Goal: Task Accomplishment & Management: Manage account settings

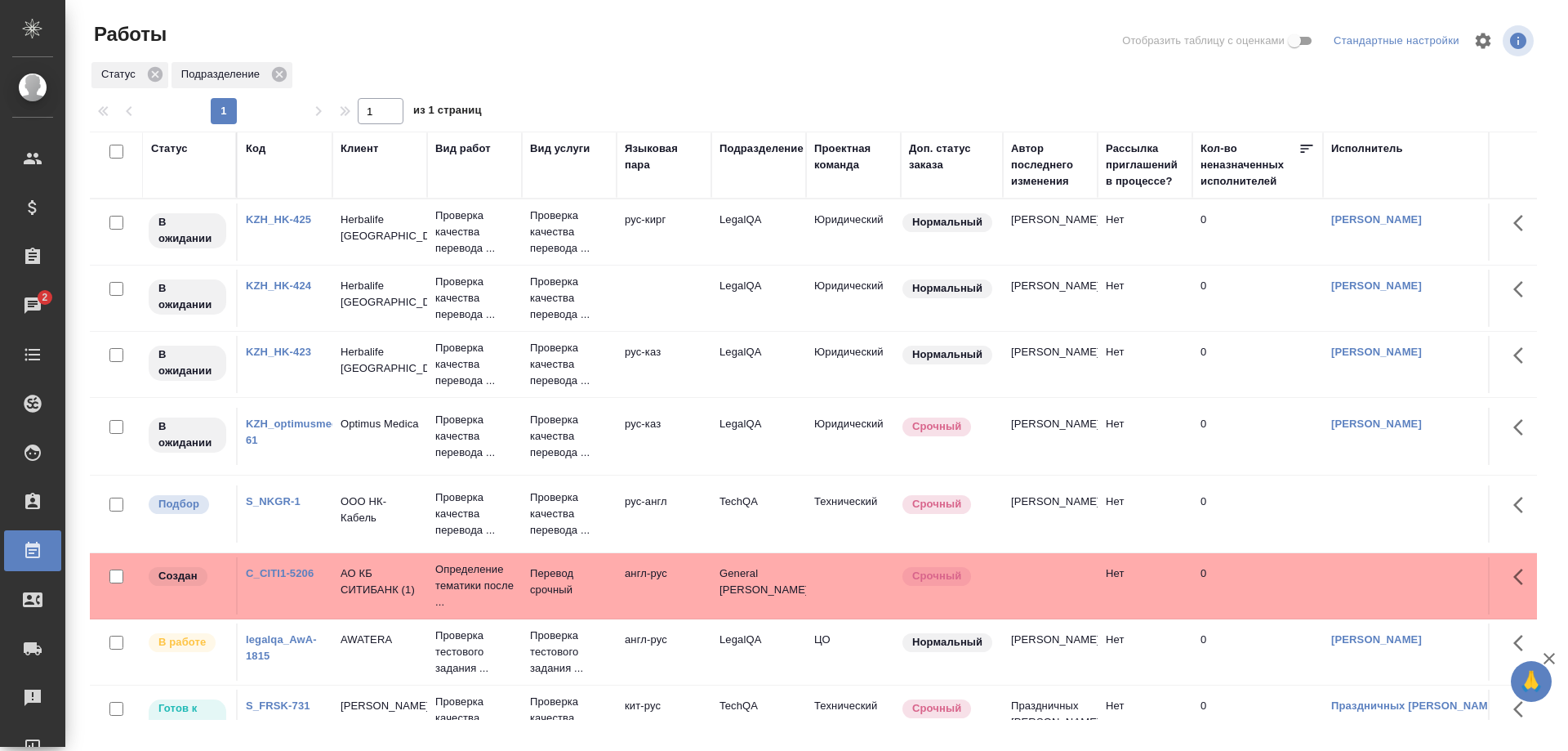
click at [257, 426] on link "KZH_optimusmedica-61" at bounding box center [302, 432] width 111 height 29
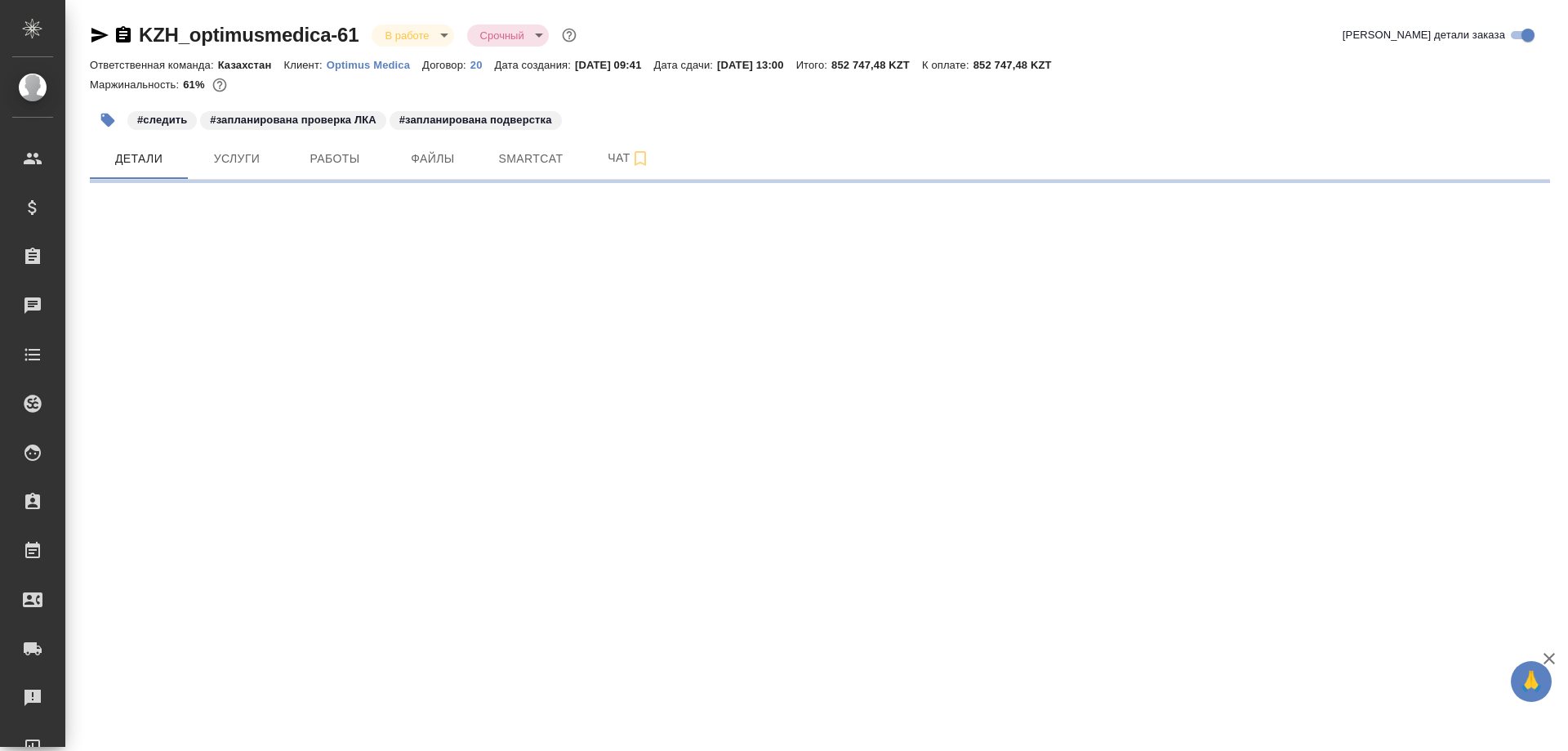
select select "RU"
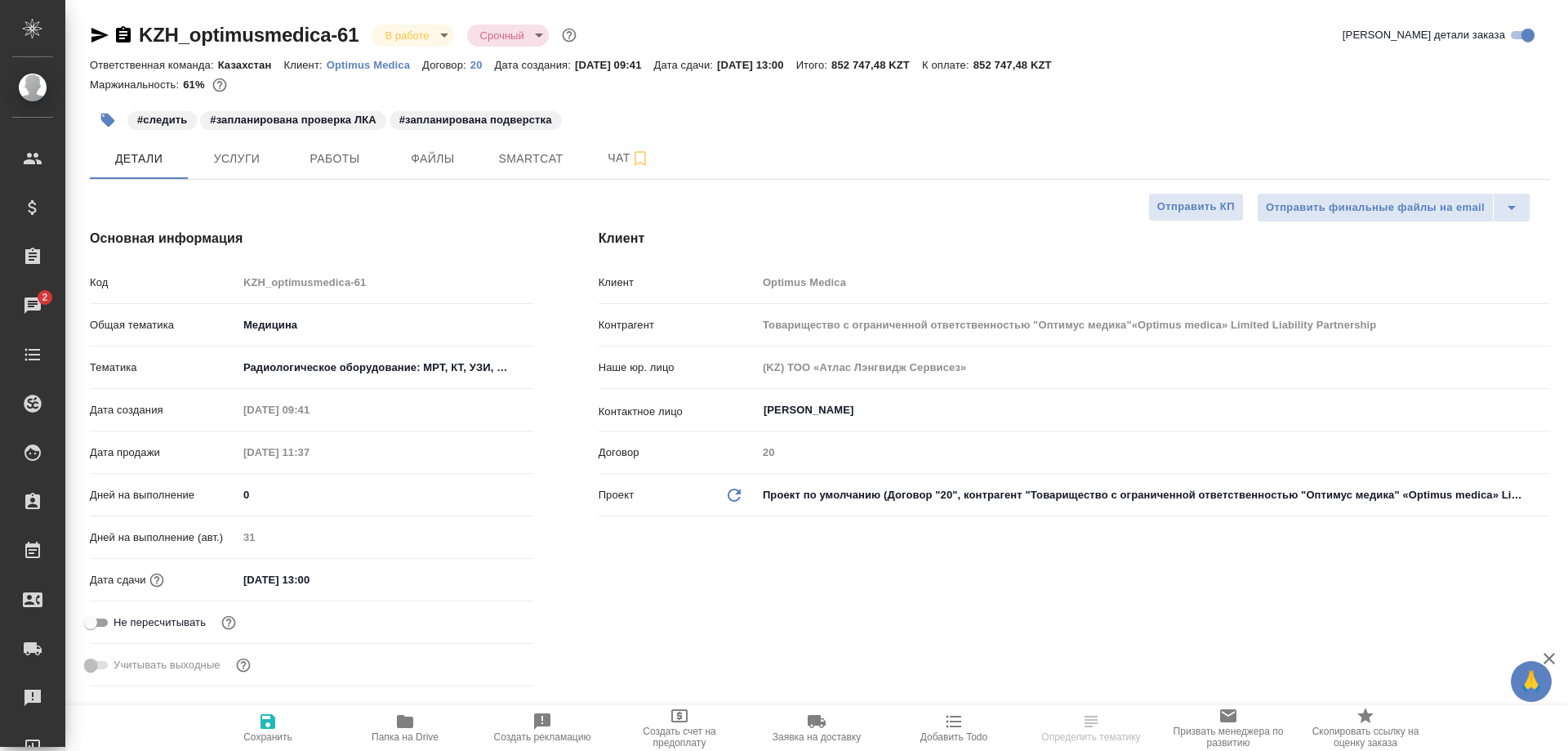
select select "RU"
type input "Товарищество с ограниченной ответственностью "Оптимус медика"«Optimus medica» L…"
type textarea "x"
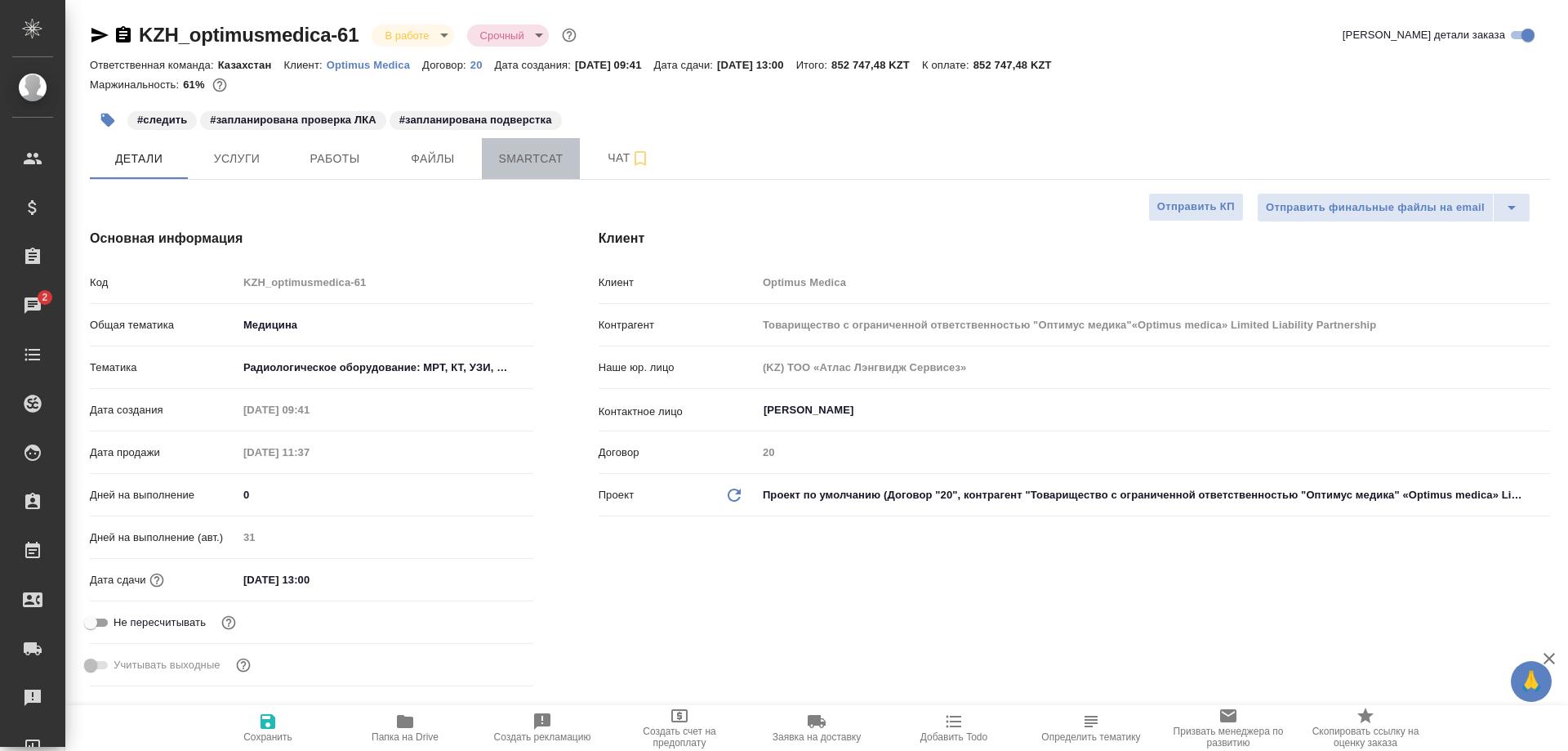
click at [502, 157] on span "Smartcat" at bounding box center [530, 158] width 78 height 20
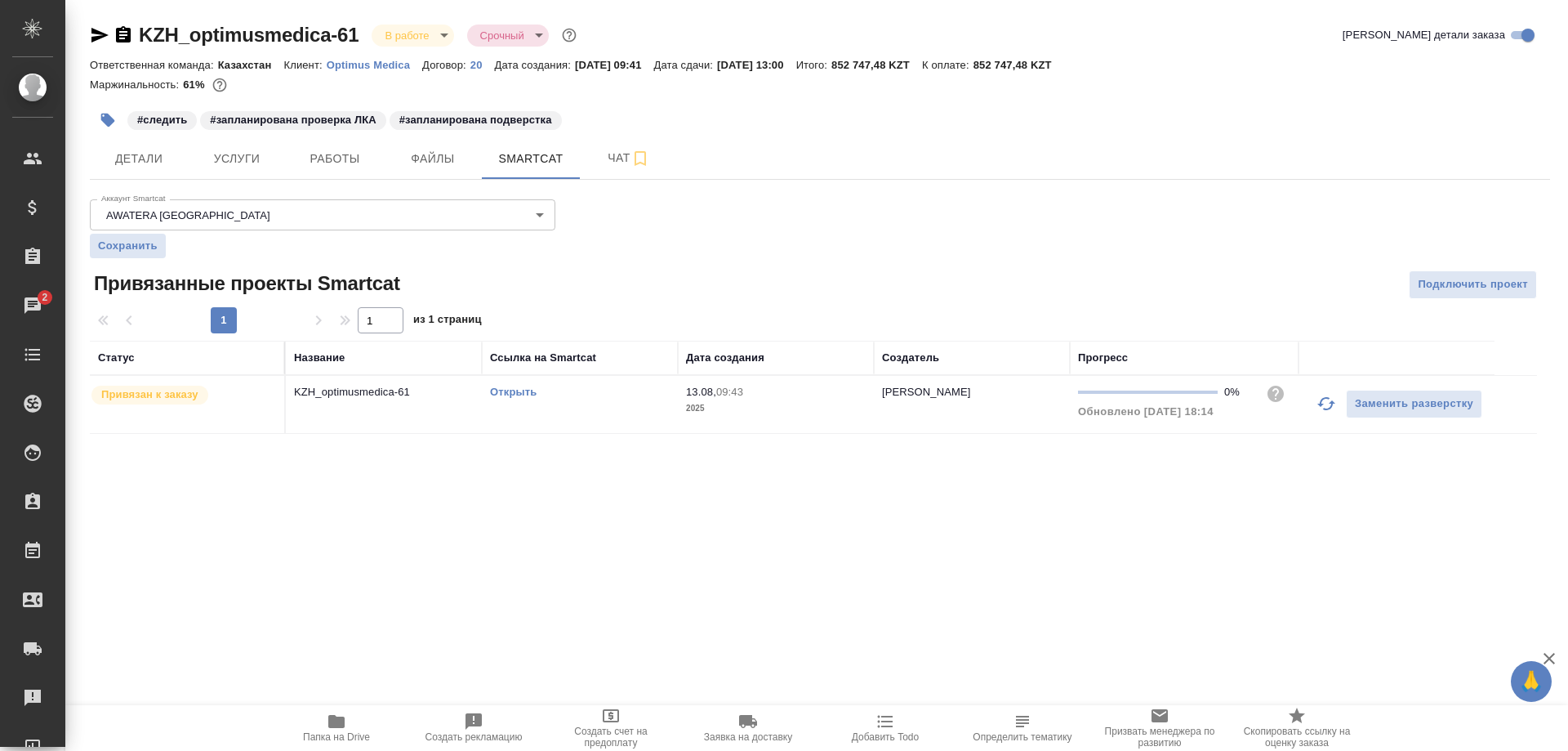
click at [505, 393] on link "Открыть" at bounding box center [513, 391] width 47 height 12
click at [441, 168] on span "Файлы" at bounding box center [433, 158] width 78 height 20
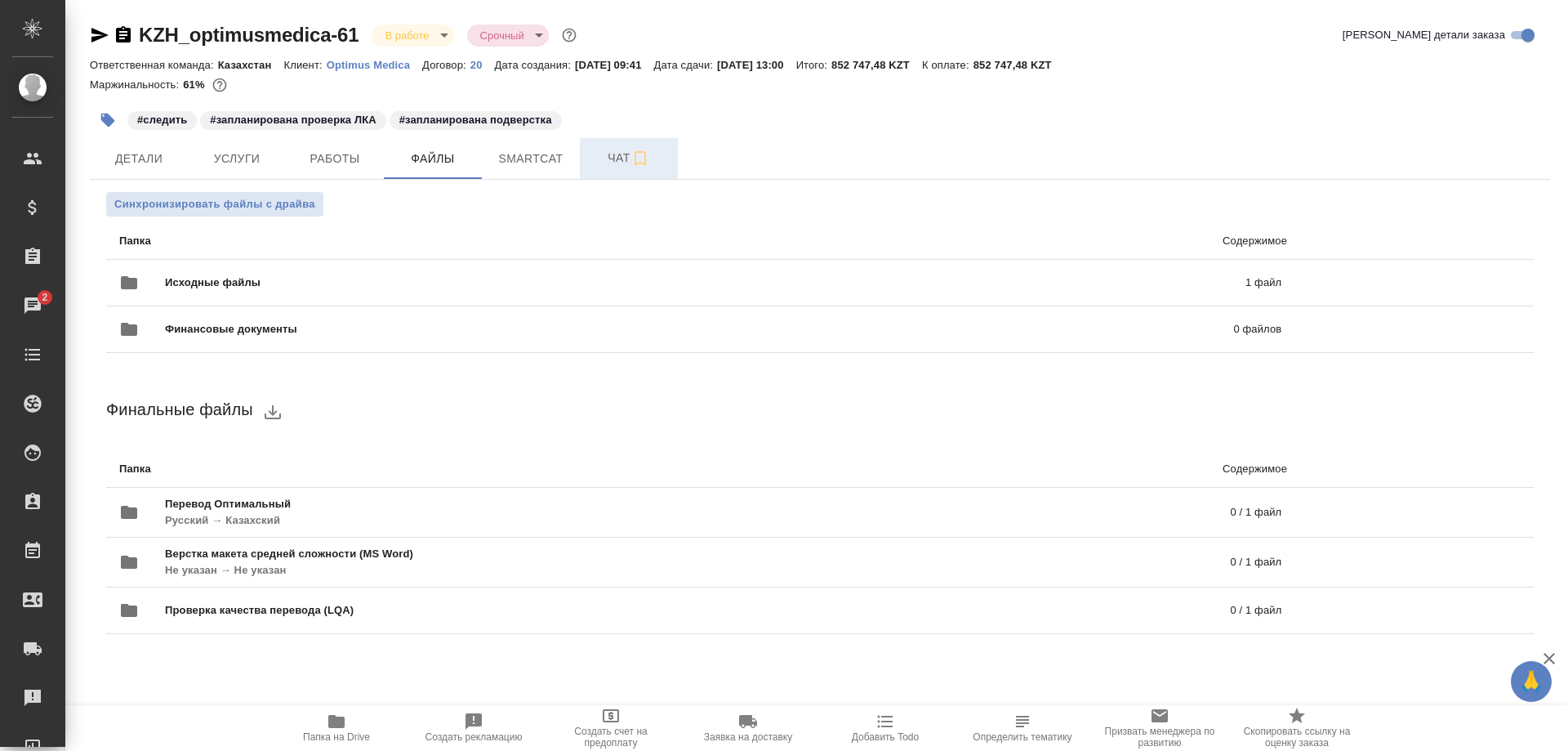
click at [604, 164] on span "Чат" at bounding box center [629, 157] width 78 height 20
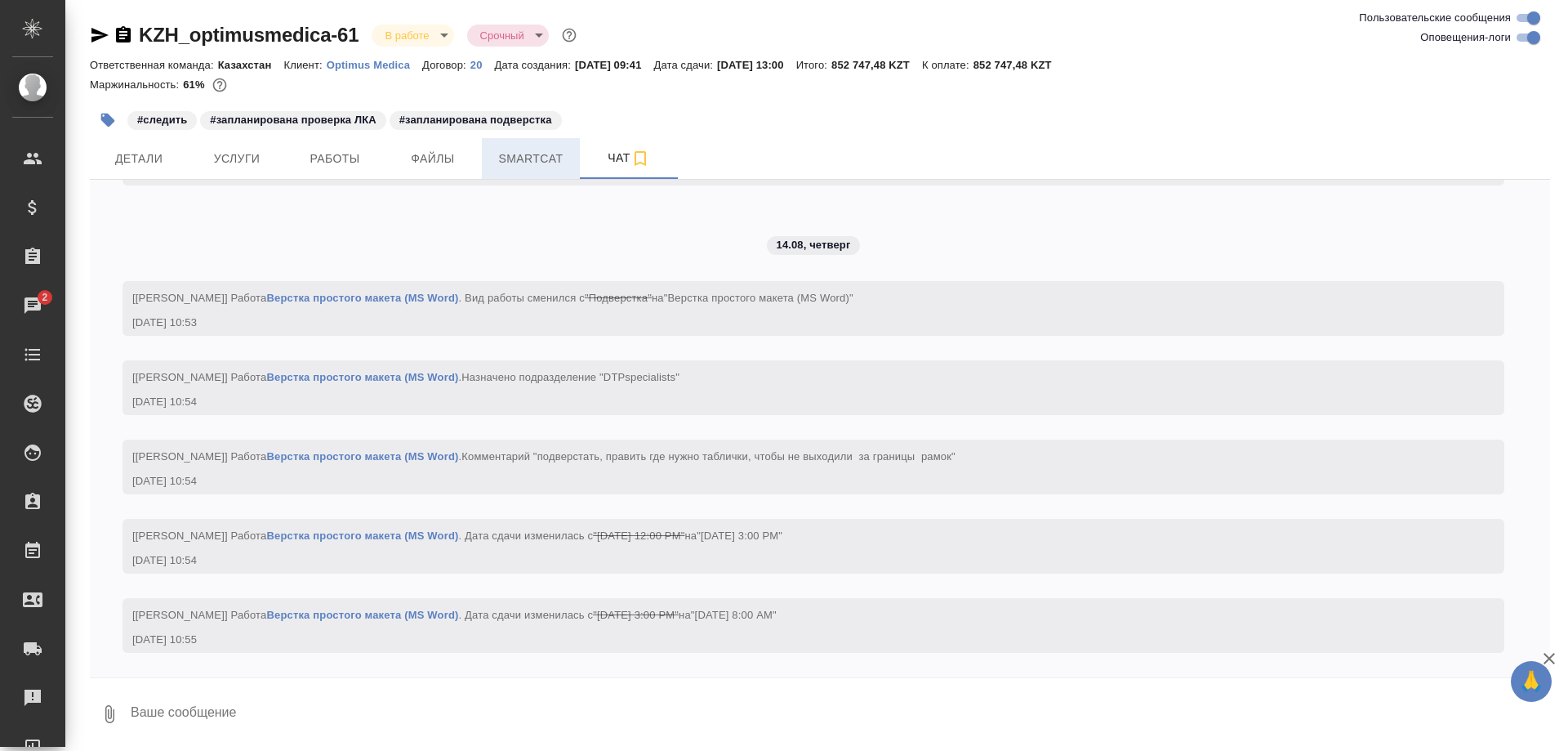
scroll to position [3982, 0]
click at [539, 158] on span "Smartcat" at bounding box center [530, 158] width 78 height 20
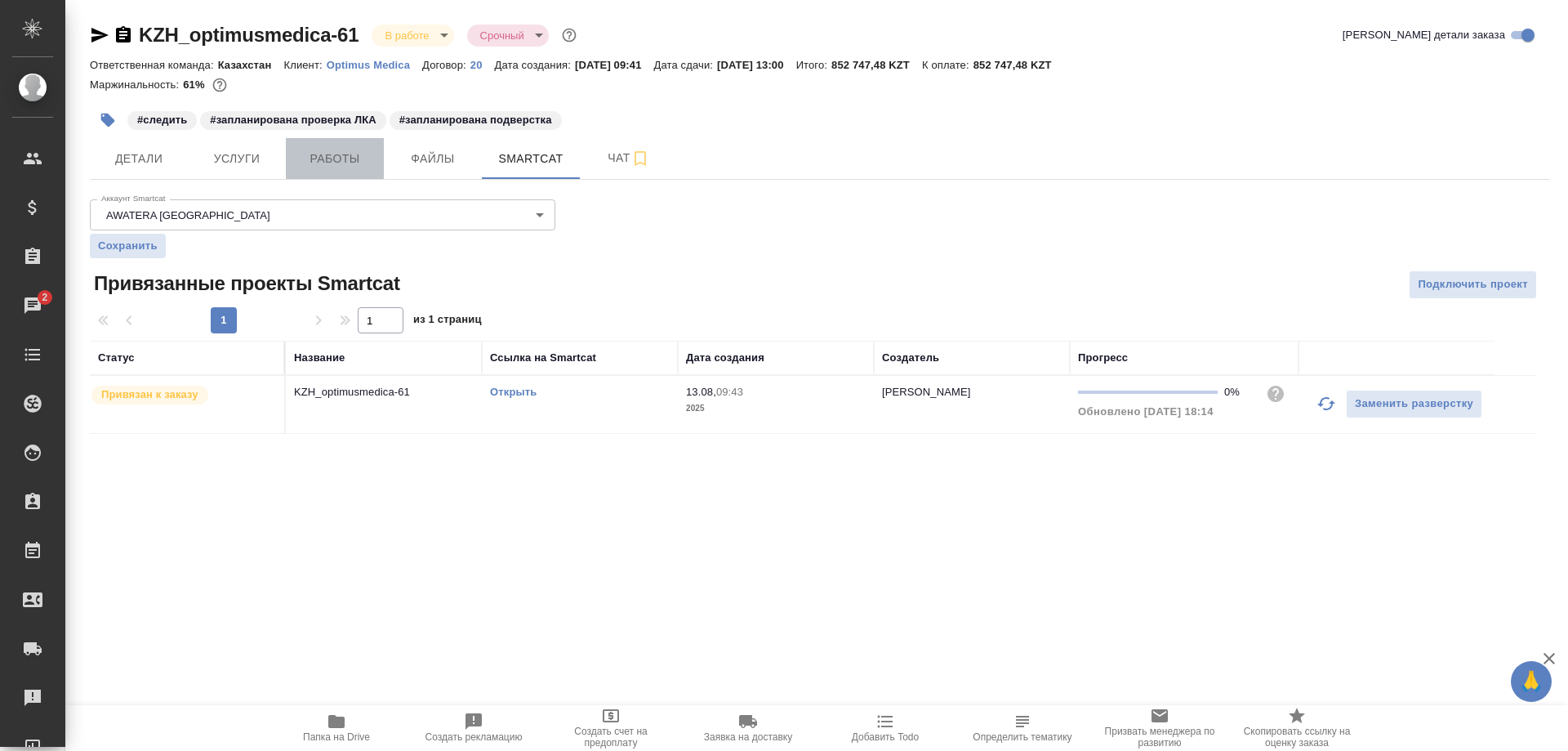
click at [346, 152] on span "Работы" at bounding box center [334, 158] width 78 height 20
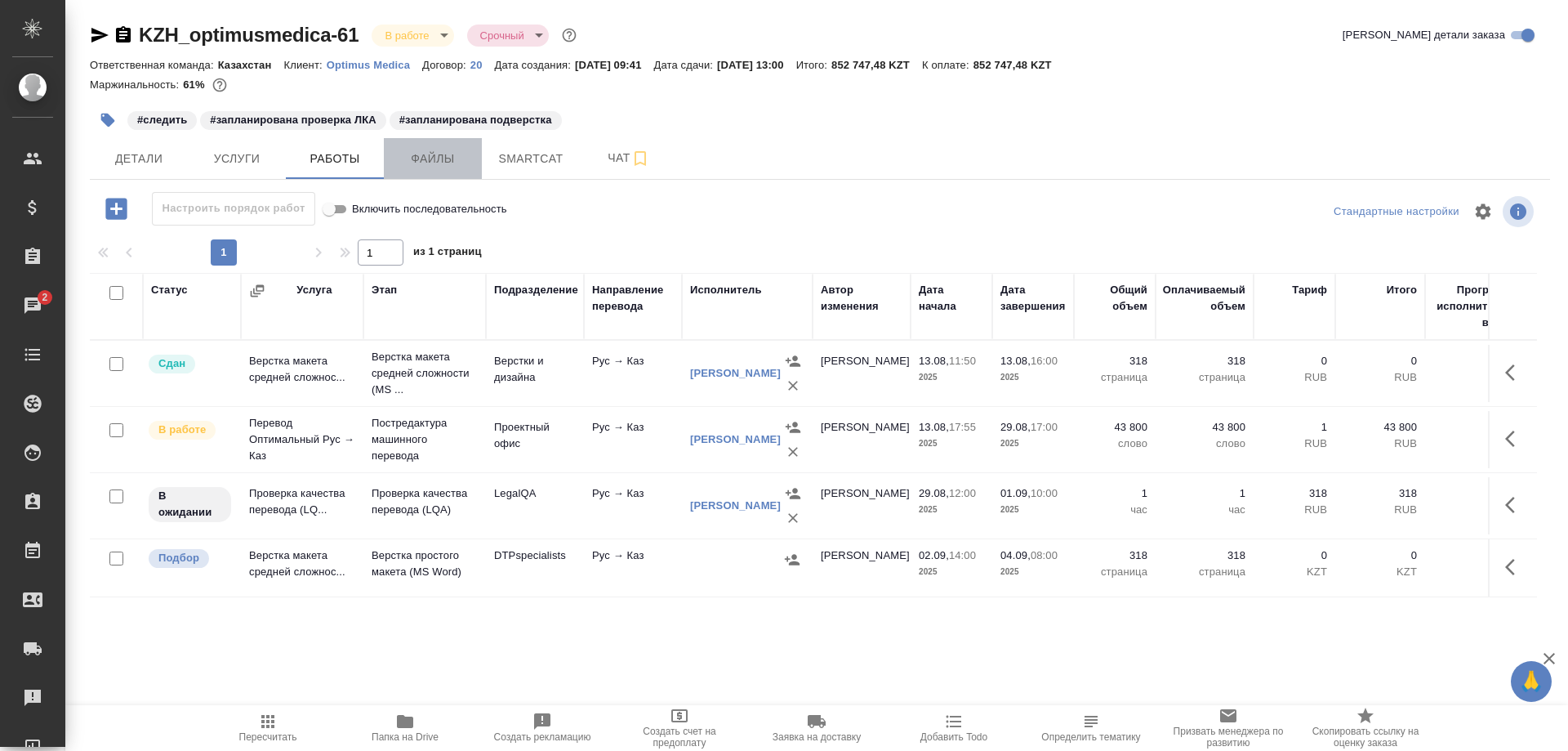
click at [421, 157] on span "Файлы" at bounding box center [433, 158] width 78 height 20
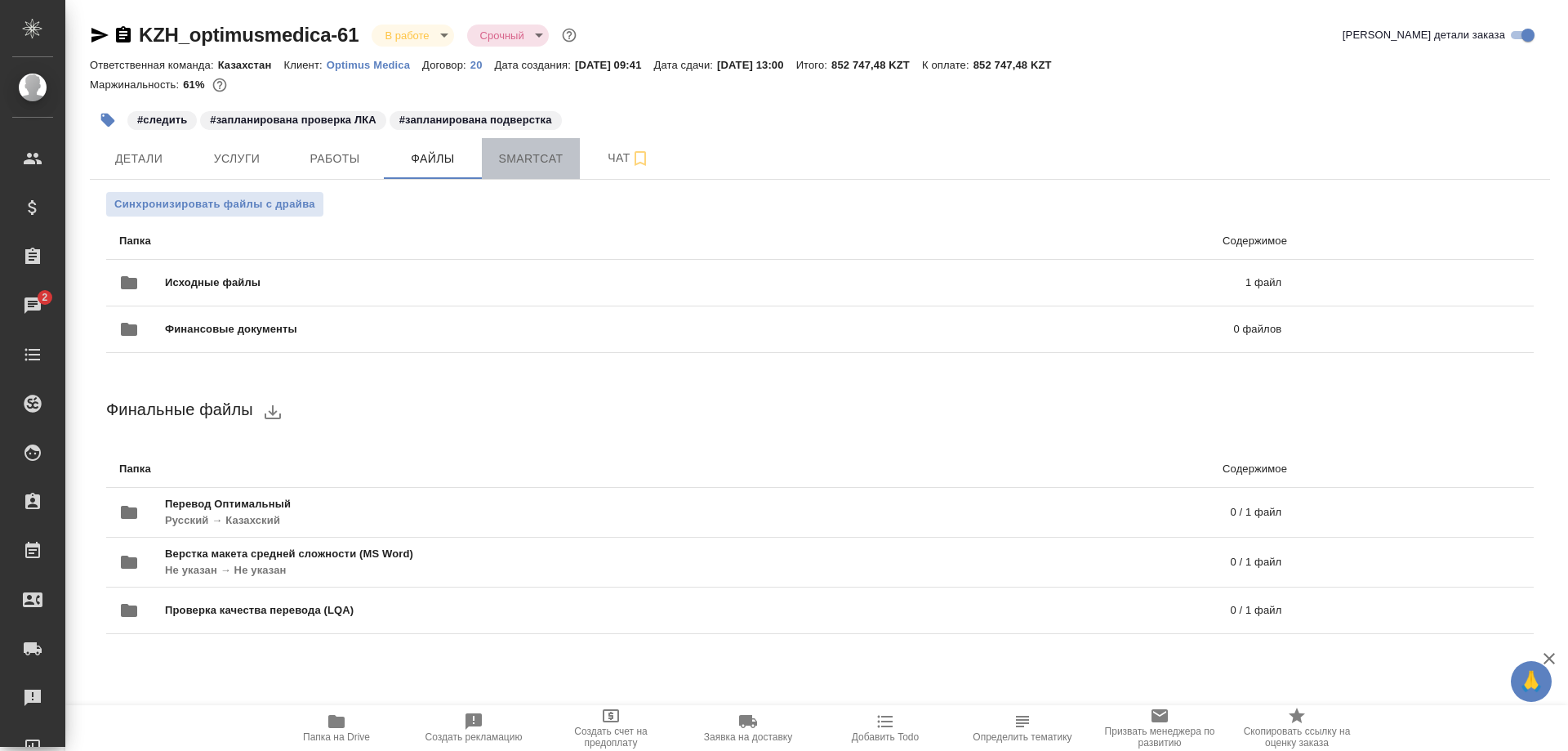
click at [529, 162] on span "Smartcat" at bounding box center [530, 158] width 78 height 20
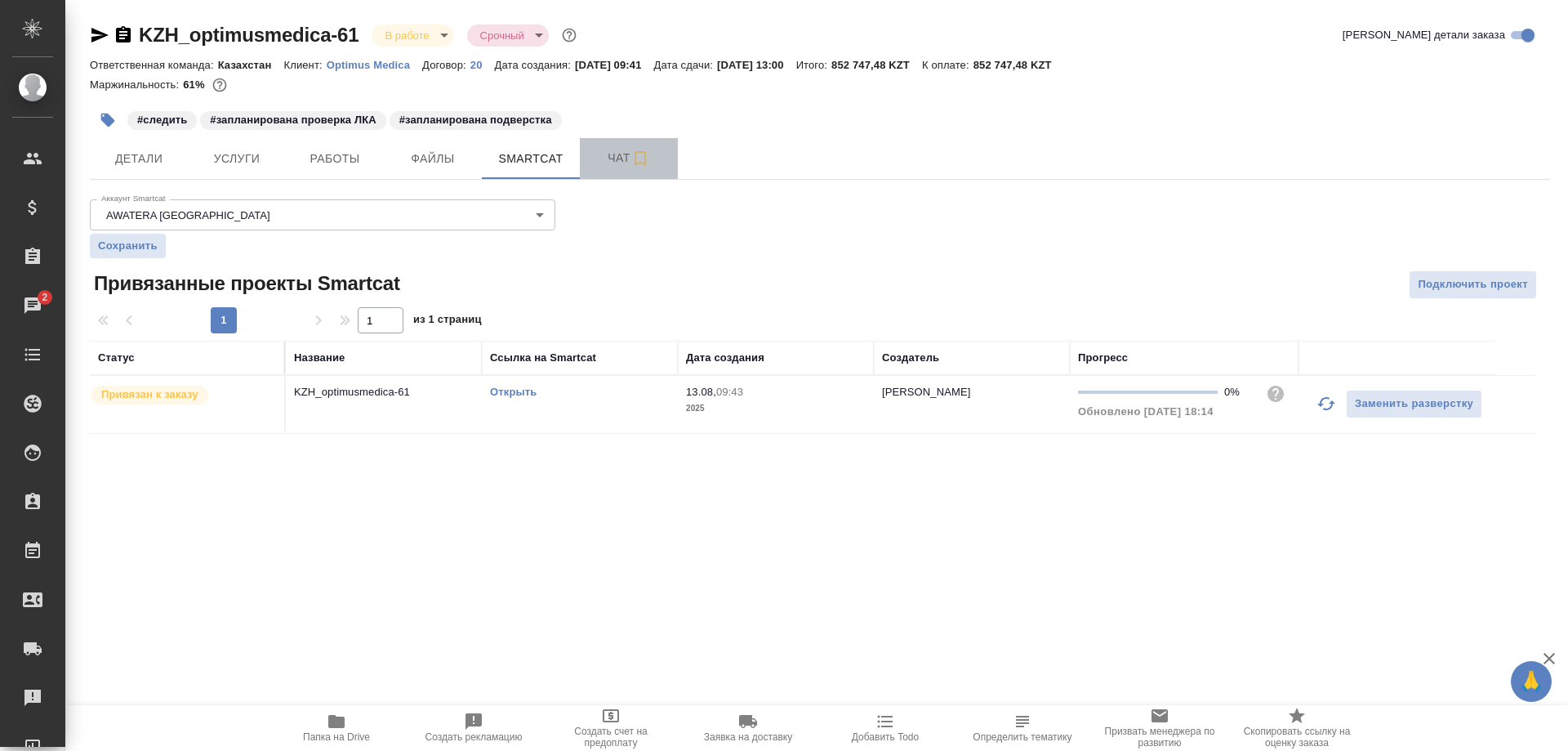
click at [603, 159] on span "Чат" at bounding box center [629, 157] width 78 height 20
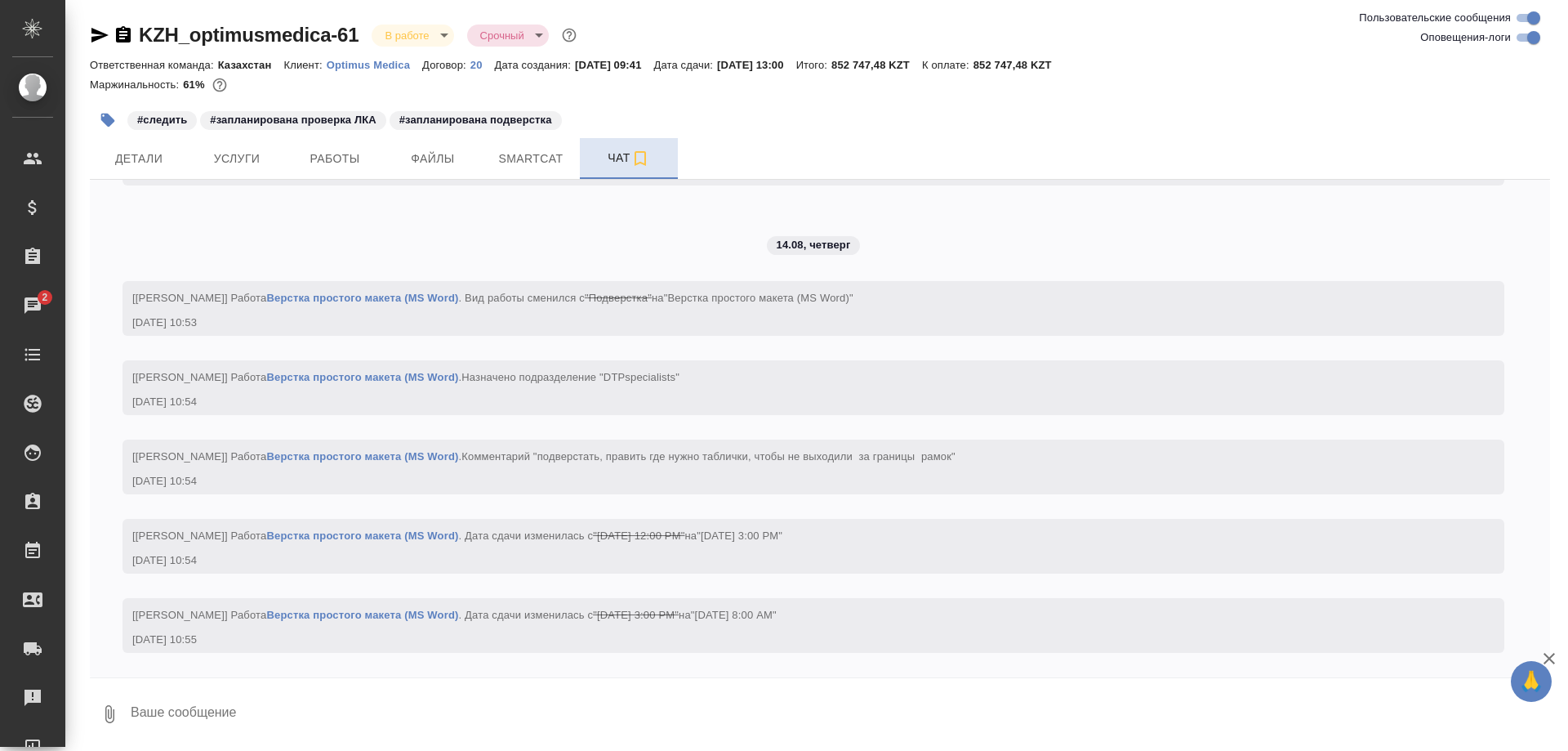
scroll to position [3982, 0]
click at [143, 158] on span "Детали" at bounding box center [138, 158] width 78 height 20
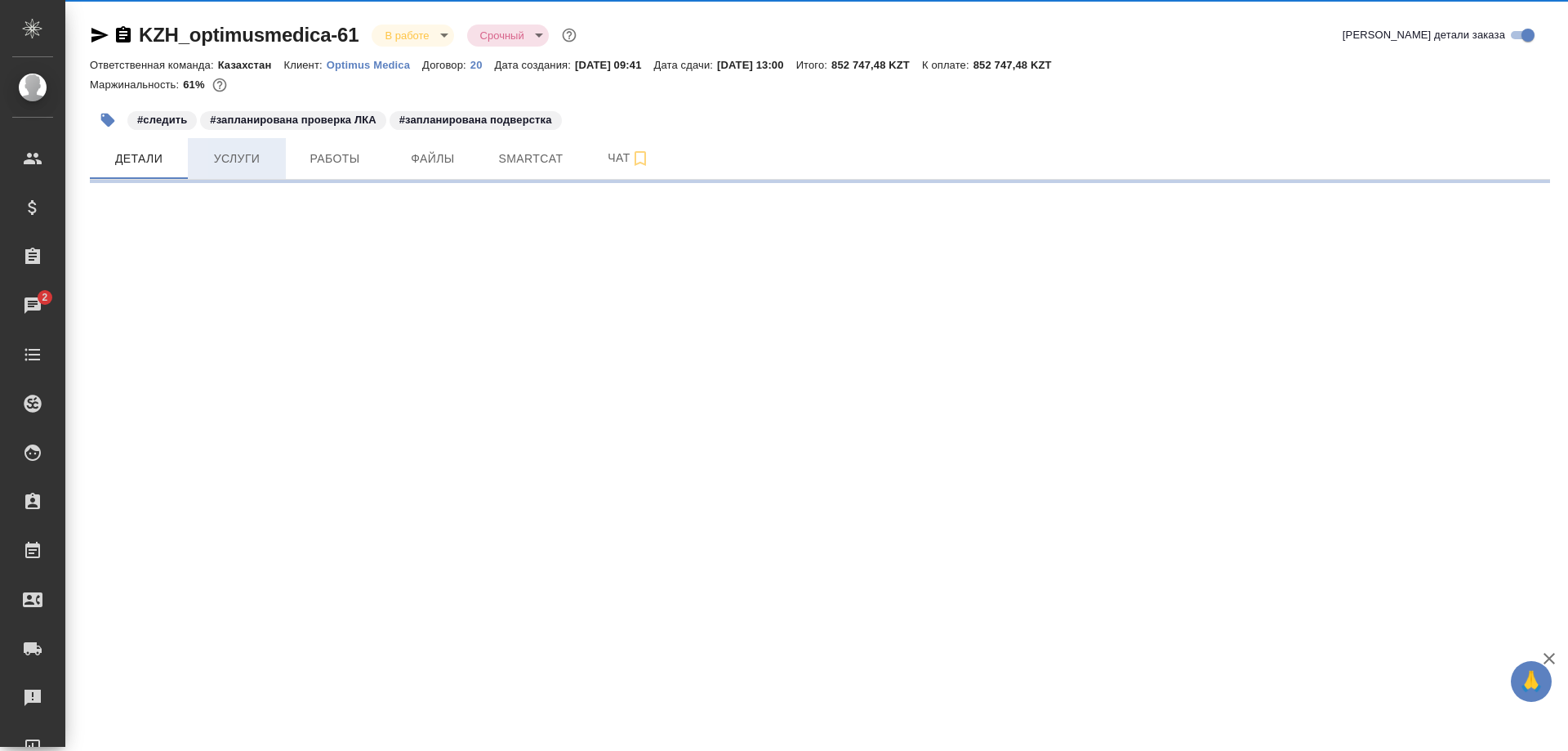
select select "RU"
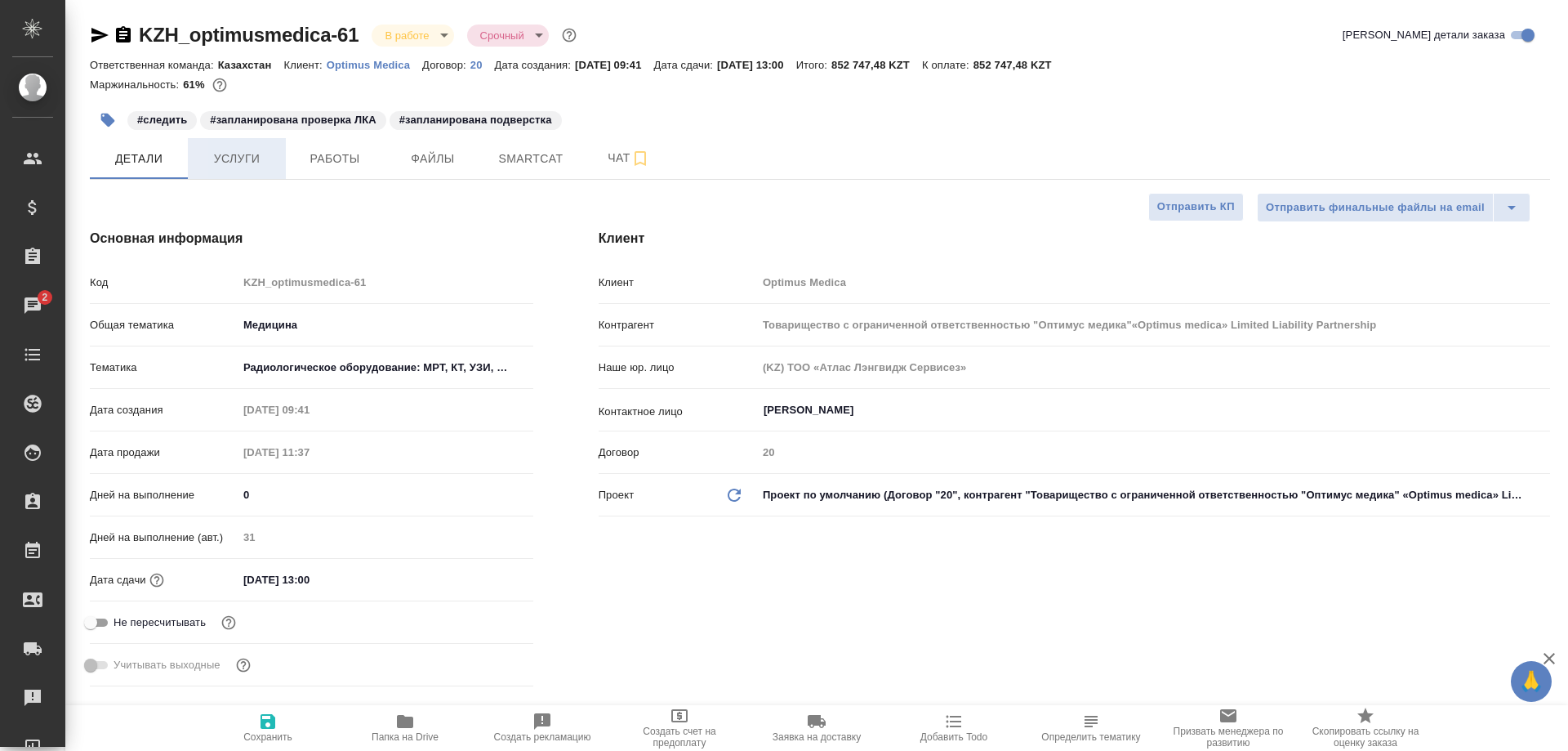
type textarea "x"
click at [315, 157] on span "Работы" at bounding box center [334, 158] width 78 height 20
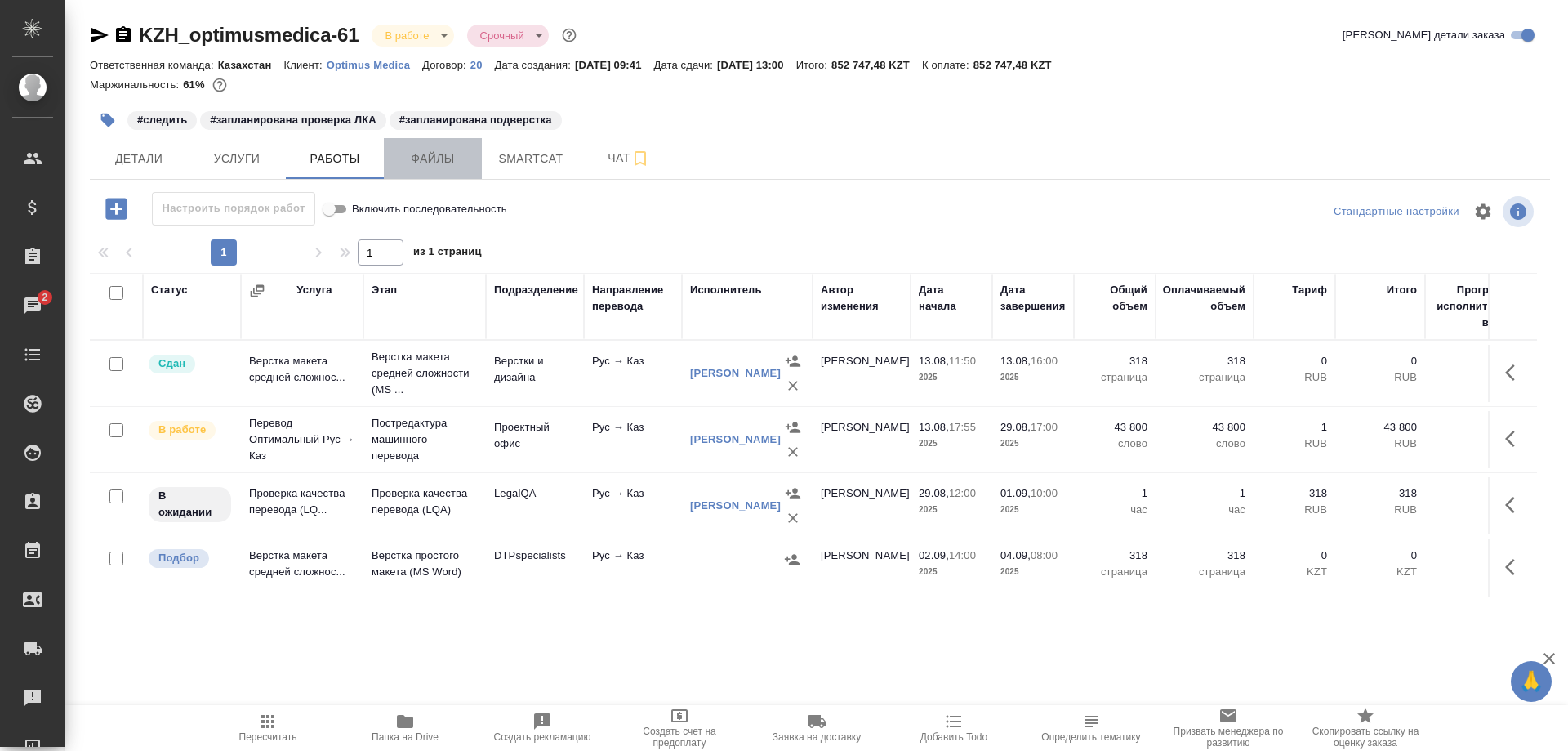
click at [414, 157] on span "Файлы" at bounding box center [433, 158] width 78 height 20
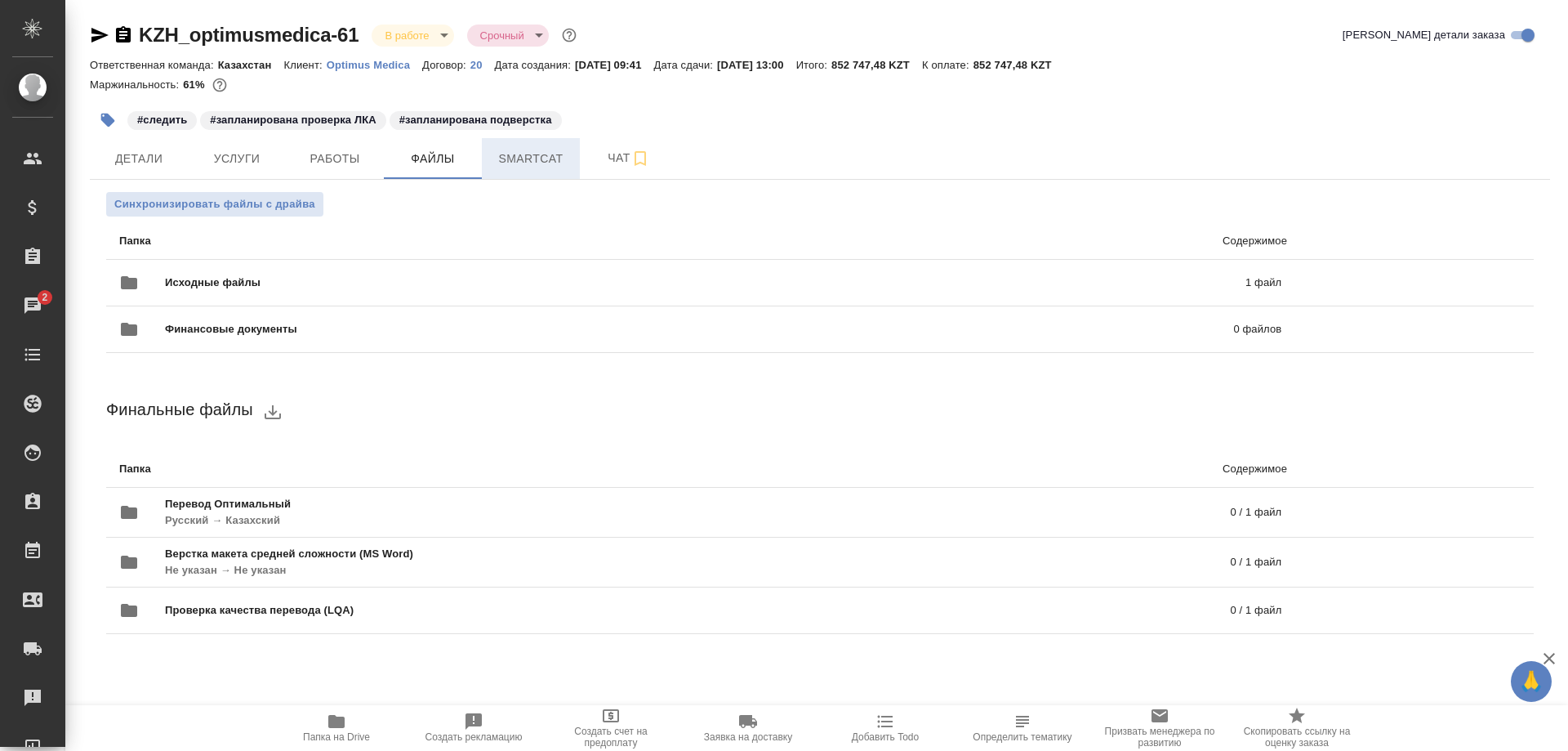
click at [519, 157] on span "Smartcat" at bounding box center [530, 158] width 78 height 20
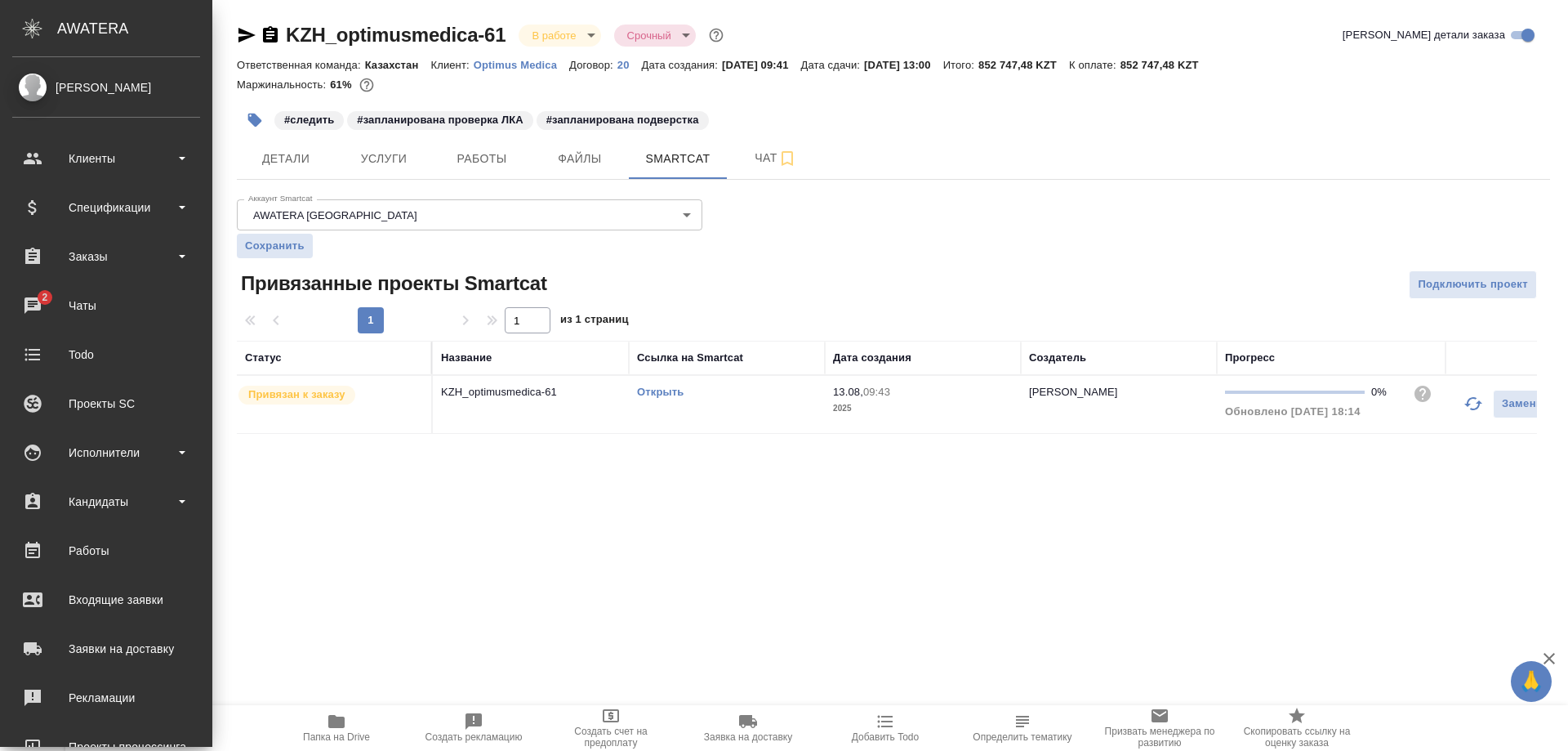
click at [0, 291] on li "2 Чаты" at bounding box center [106, 305] width 212 height 40
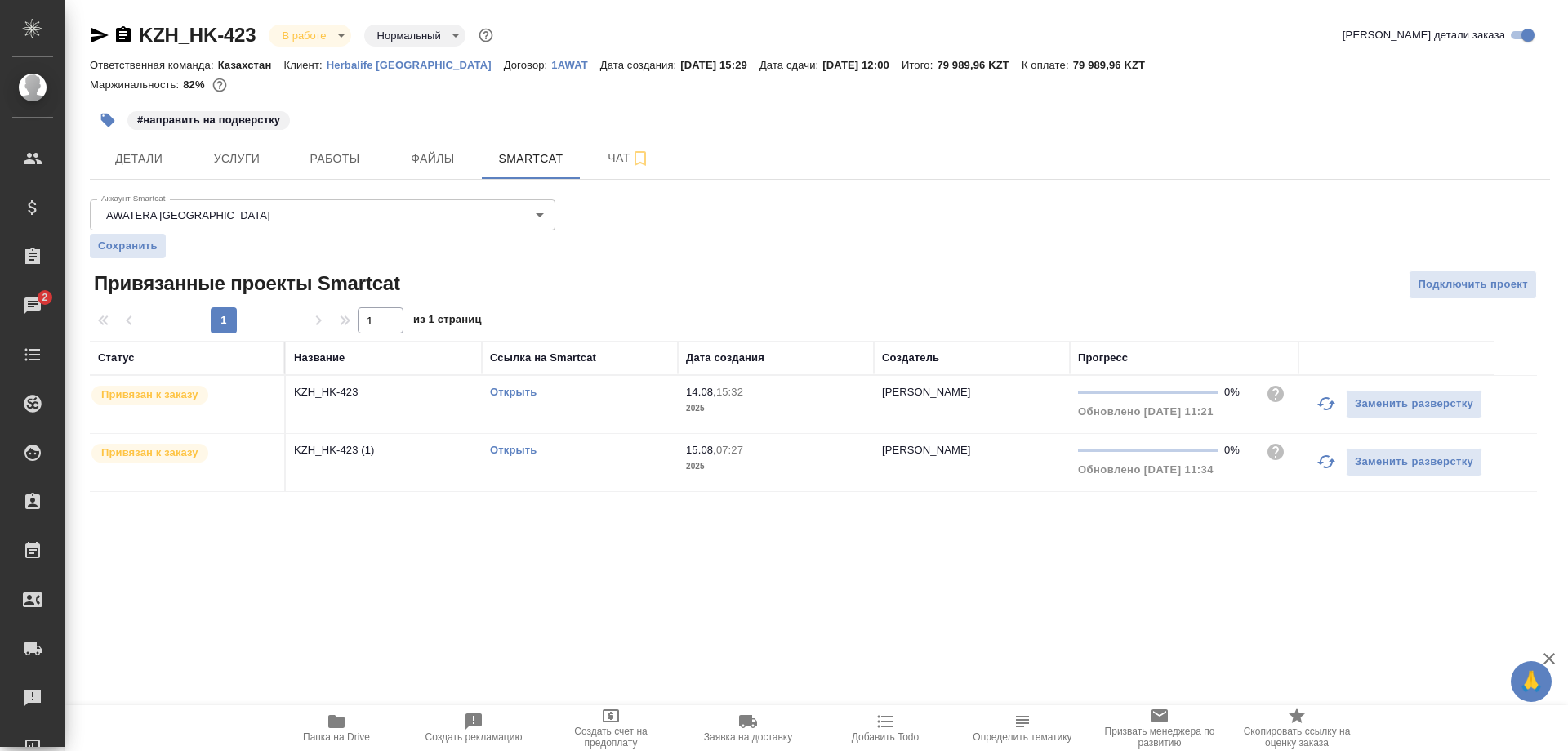
click at [1333, 405] on icon "button" at bounding box center [1326, 403] width 18 height 13
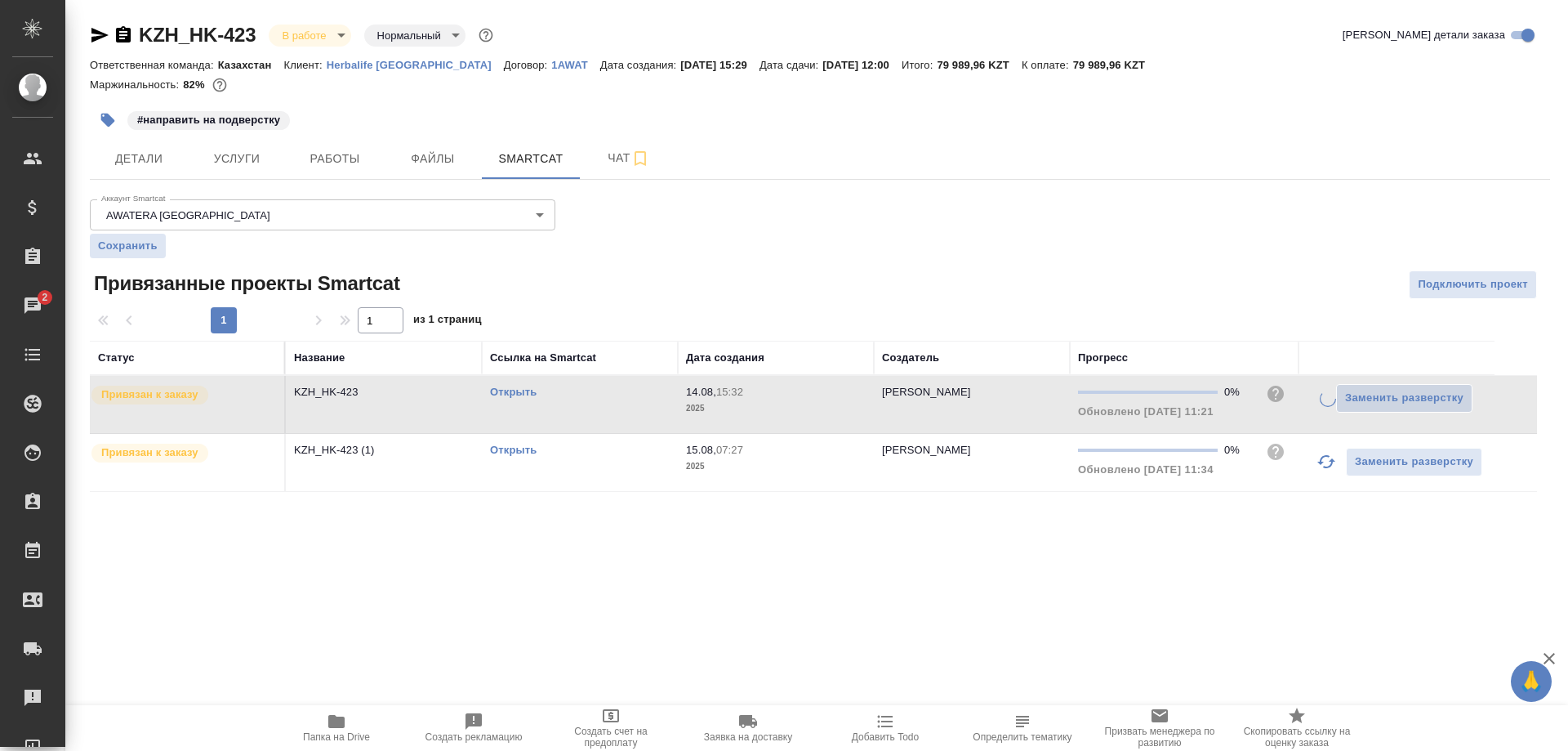
click at [1318, 458] on icon "button" at bounding box center [1326, 462] width 19 height 19
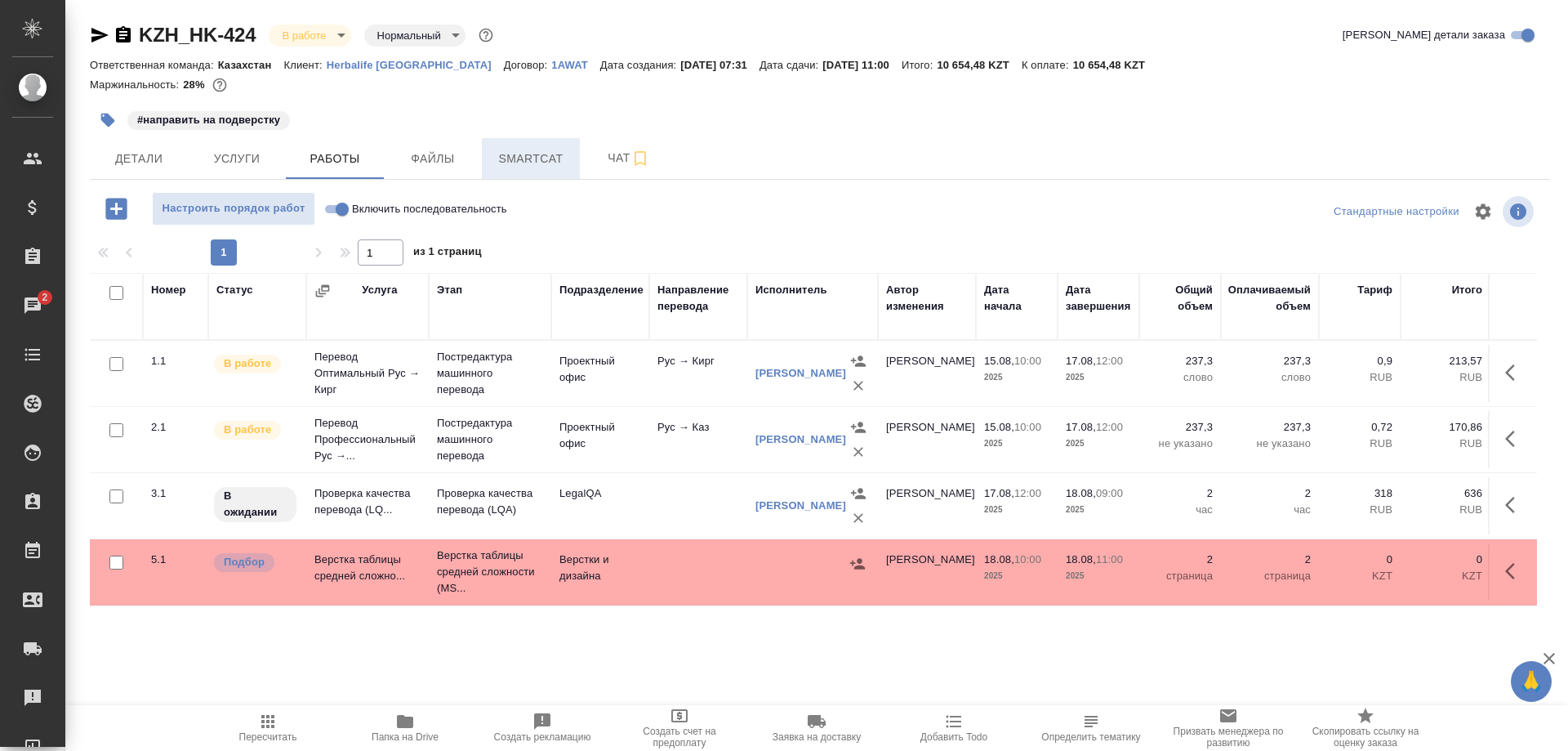
click at [539, 154] on span "Smartcat" at bounding box center [530, 158] width 78 height 20
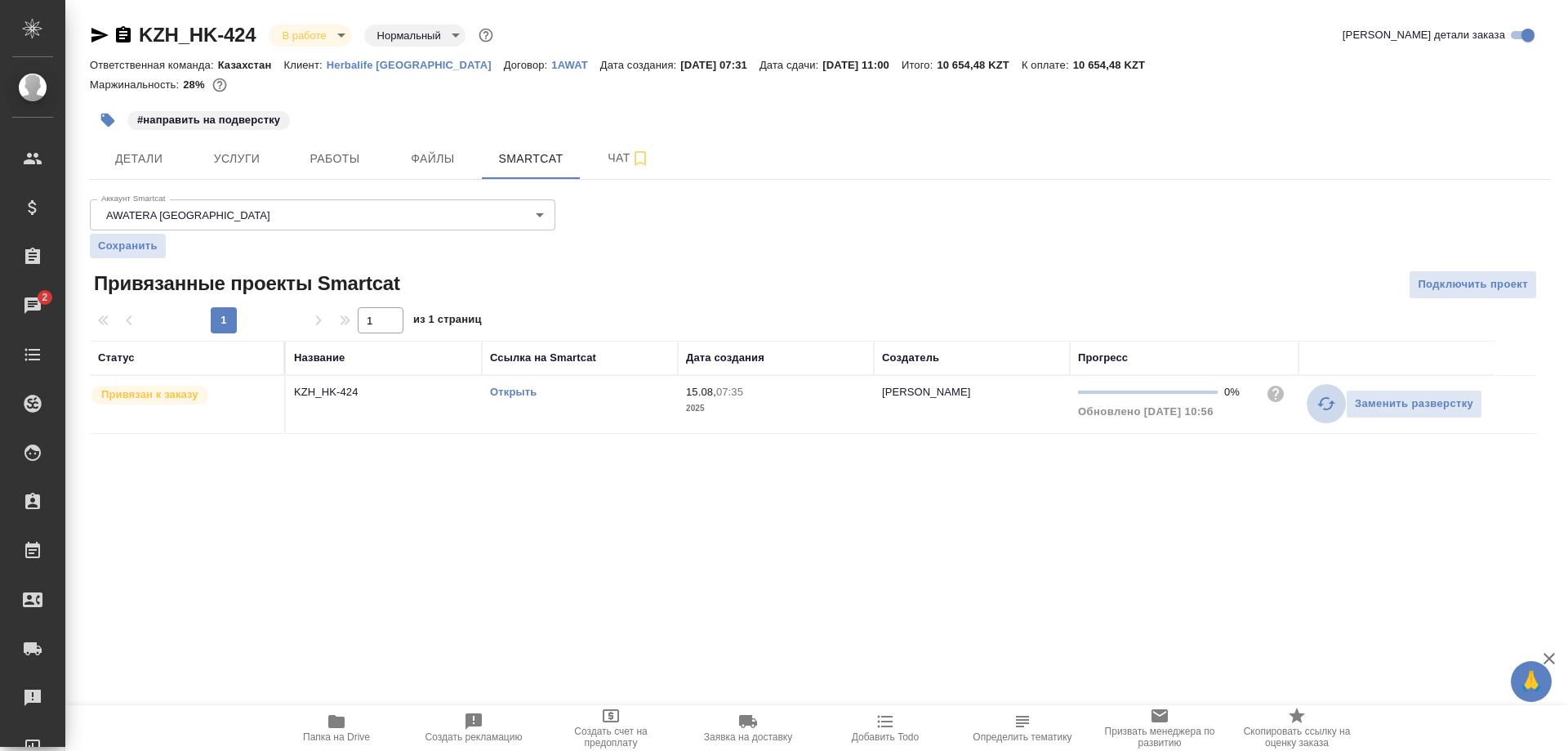
click at [1313, 403] on button "button" at bounding box center [1326, 404] width 40 height 40
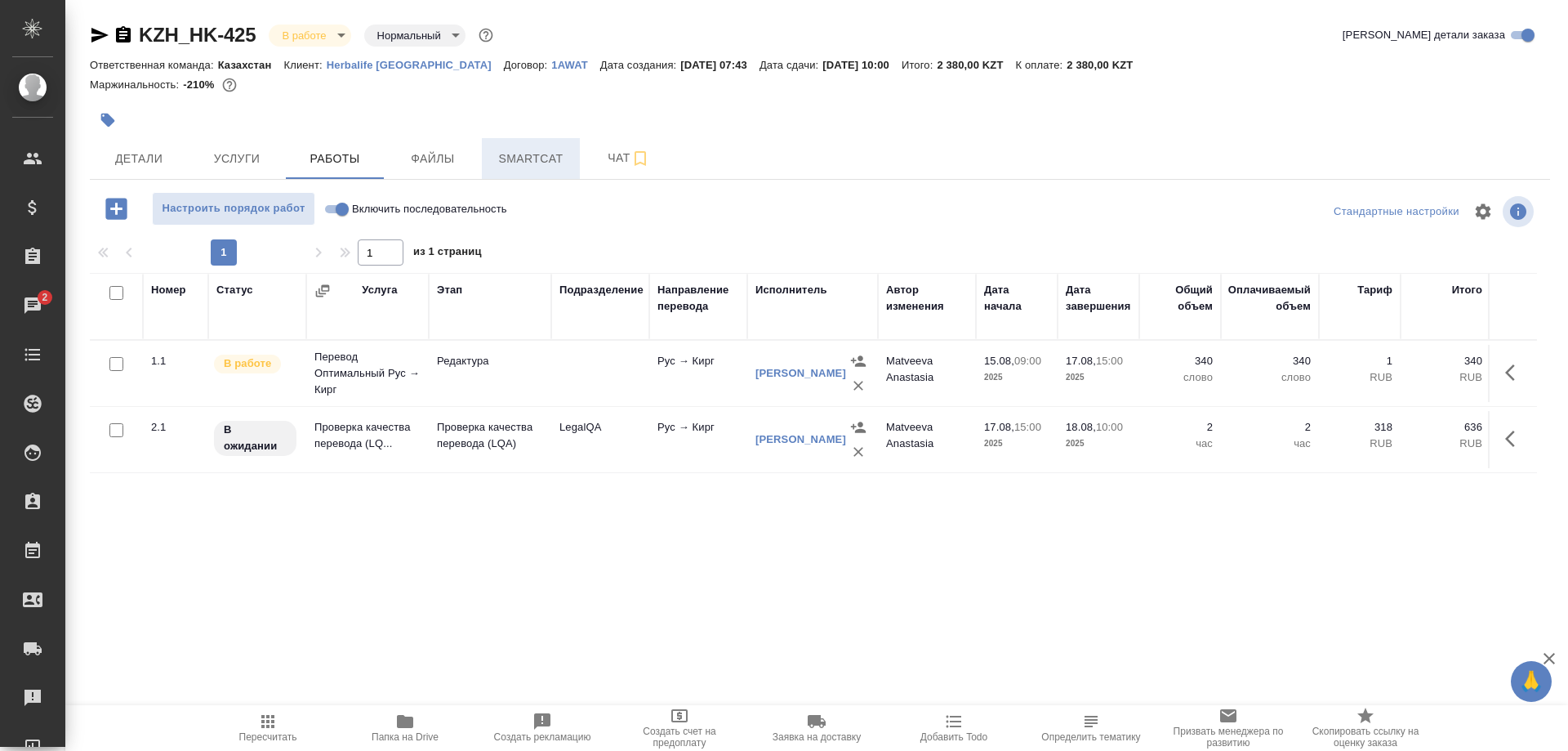
click at [534, 156] on span "Smartcat" at bounding box center [530, 158] width 78 height 20
